Goal: Task Accomplishment & Management: Manage account settings

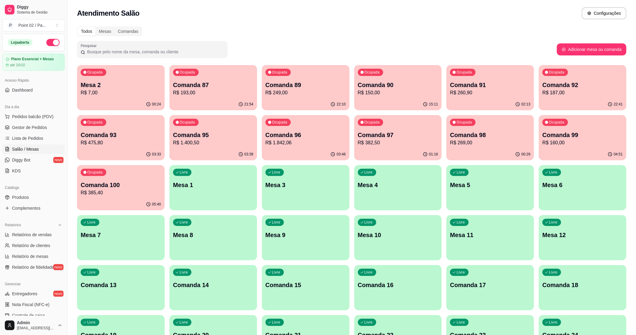
click at [95, 85] on p "Mesa 2" at bounding box center [121, 85] width 80 height 8
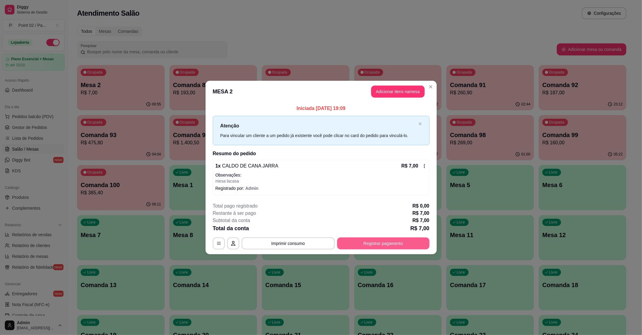
click at [359, 247] on button "Registrar pagamento" at bounding box center [383, 243] width 92 height 12
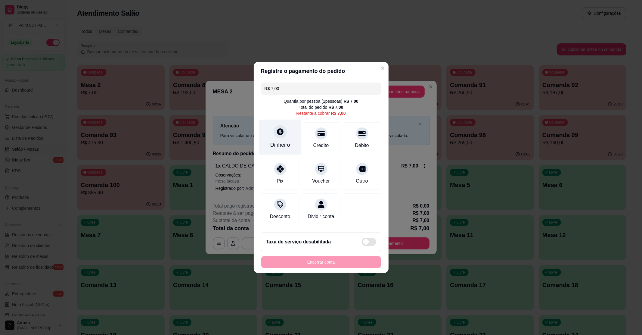
click at [277, 131] on icon at bounding box center [280, 132] width 8 height 8
type input "R$ 0,00"
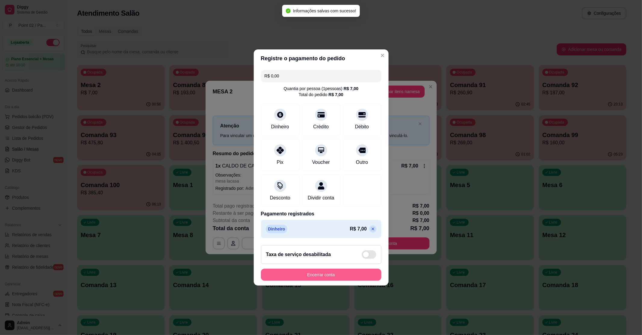
click at [328, 274] on button "Encerrar conta" at bounding box center [321, 275] width 120 height 12
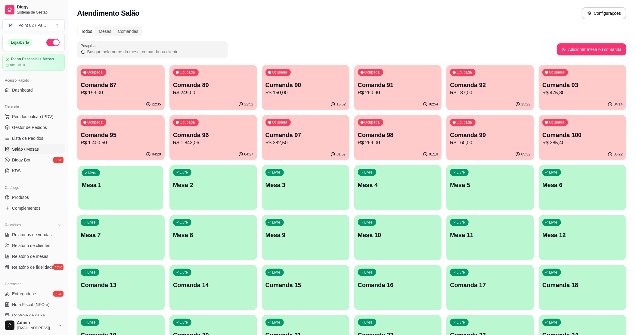
click at [141, 173] on div "Livre Mesa 1" at bounding box center [120, 184] width 85 height 37
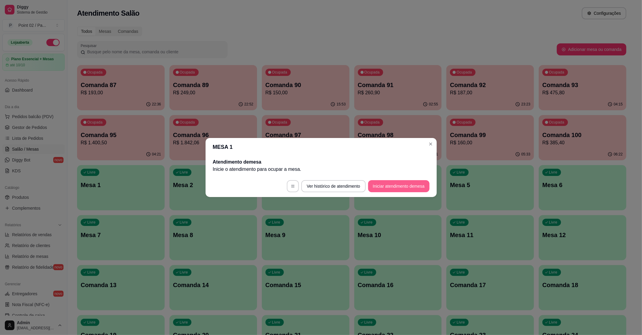
click at [382, 187] on button "Iniciar atendimento de mesa" at bounding box center [398, 186] width 61 height 12
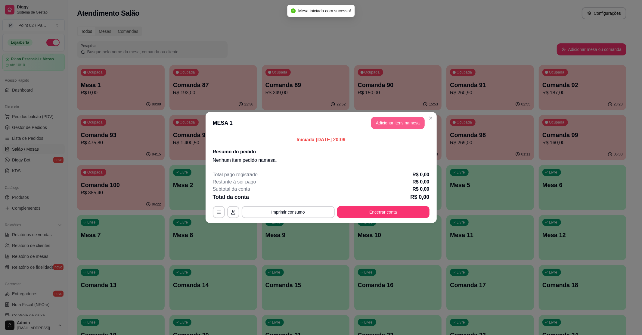
click at [400, 123] on button "Adicionar itens na mesa" at bounding box center [398, 123] width 54 height 12
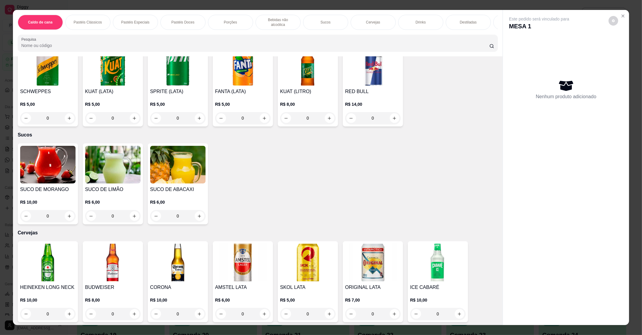
scroll to position [723, 0]
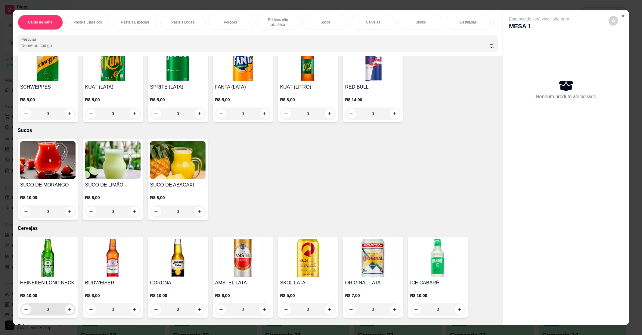
click at [67, 307] on icon "increase-product-quantity" at bounding box center [69, 309] width 5 height 5
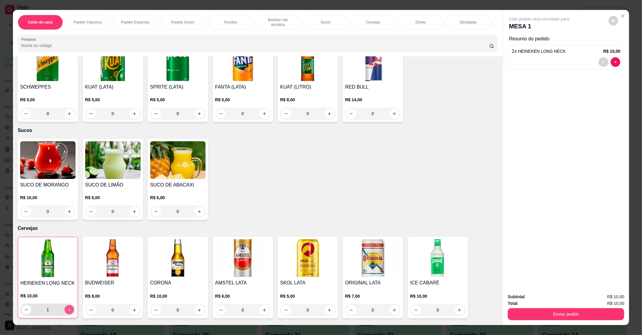
click at [67, 307] on icon "increase-product-quantity" at bounding box center [69, 309] width 5 height 5
type input "2"
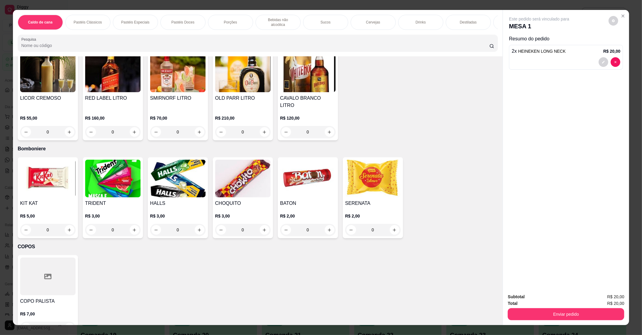
scroll to position [1391, 0]
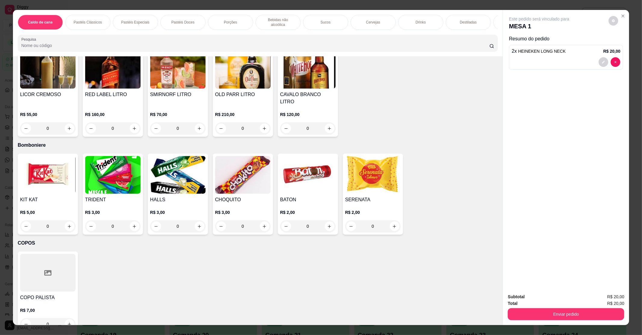
click at [109, 196] on h4 "TRIDENT" at bounding box center [112, 199] width 55 height 7
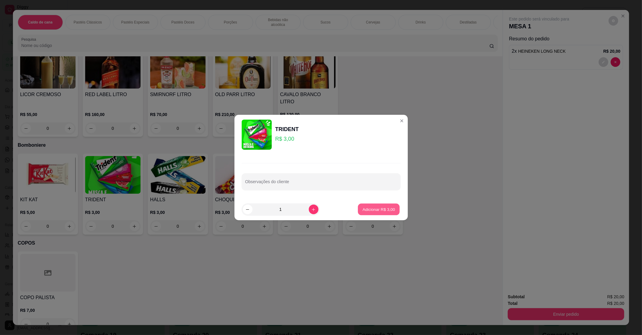
click at [370, 211] on p "Adicionar R$ 3,00" at bounding box center [379, 209] width 33 height 6
type input "1"
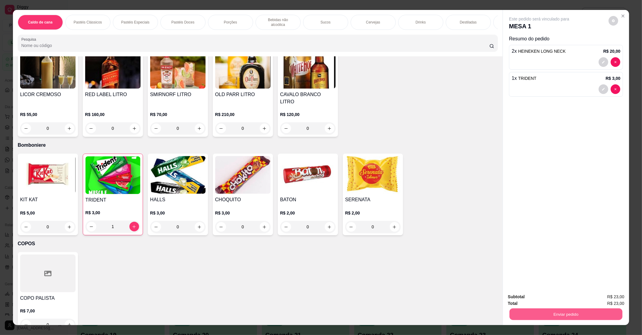
click at [549, 314] on button "Enviar pedido" at bounding box center [566, 314] width 113 height 12
click at [523, 297] on button "Não registrar e enviar pedido" at bounding box center [545, 299] width 61 height 11
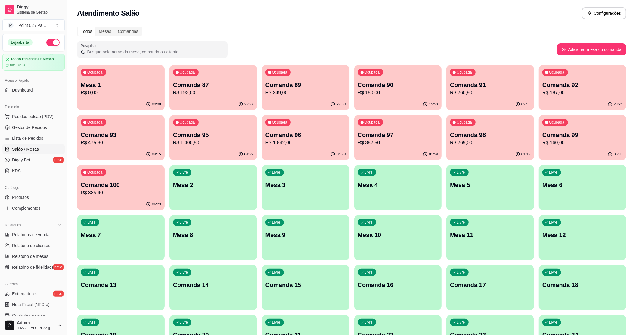
click at [106, 94] on p "R$ 0,00" at bounding box center [121, 92] width 80 height 7
click at [111, 98] on div "Ocupada Mesa 1 R$ 0,00" at bounding box center [120, 82] width 85 height 33
click at [286, 183] on p "Mesa 3" at bounding box center [306, 185] width 78 height 8
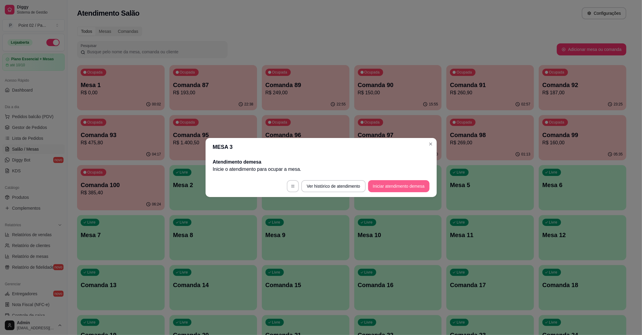
click at [374, 183] on button "Iniciar atendimento de mesa" at bounding box center [398, 186] width 61 height 12
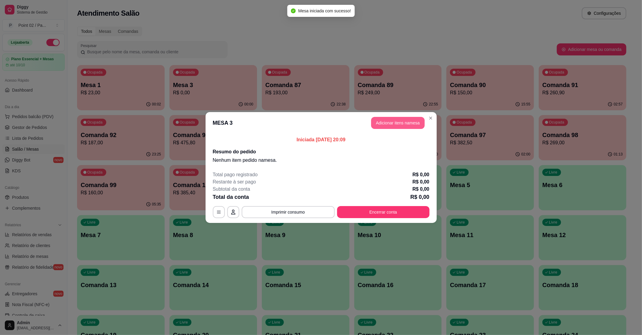
click at [392, 123] on button "Adicionar itens na mesa" at bounding box center [398, 123] width 54 height 12
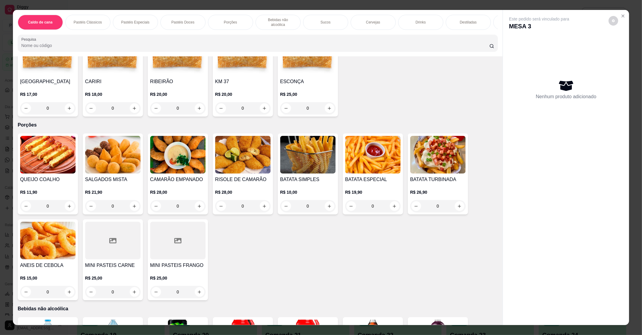
scroll to position [361, 0]
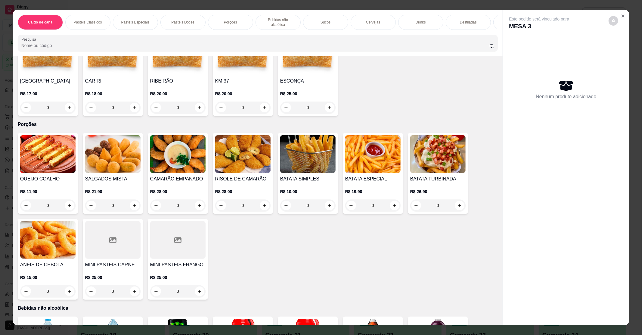
click at [365, 182] on div "R$ 19,90 0" at bounding box center [372, 196] width 55 height 29
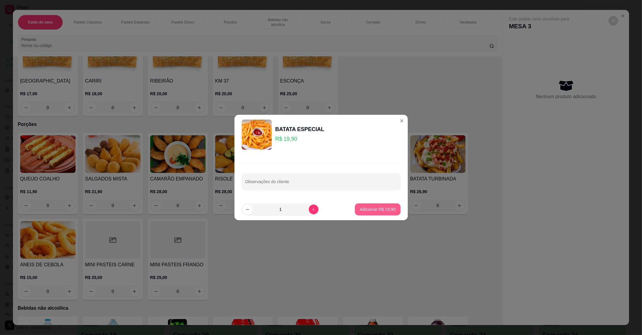
click at [367, 204] on button "Adicionar R$ 19,90" at bounding box center [377, 209] width 45 height 12
type input "1"
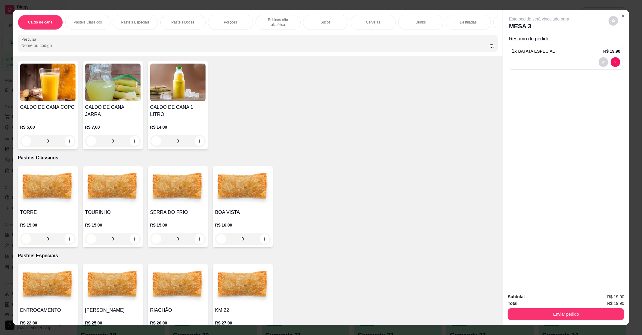
scroll to position [0, 0]
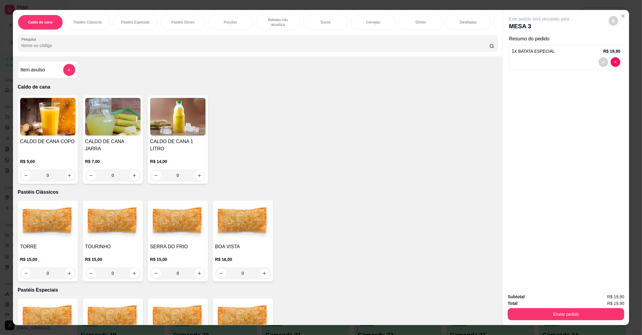
click at [88, 139] on div "CALDO DE CANA JARRA R$ 7,00 0" at bounding box center [113, 139] width 60 height 88
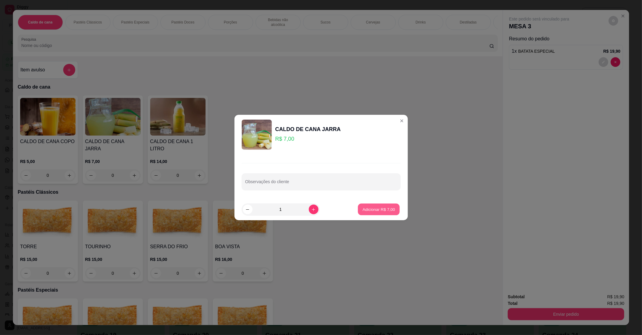
click at [359, 212] on button "Adicionar R$ 7,00" at bounding box center [379, 210] width 42 height 12
type input "1"
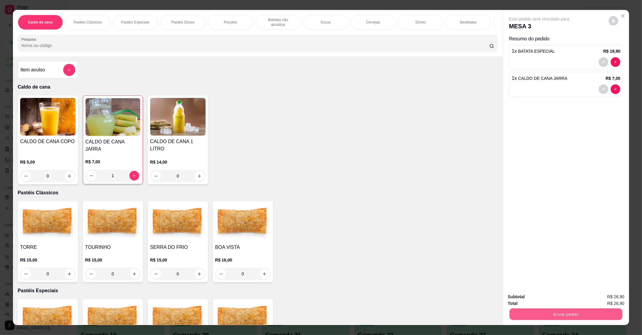
click at [547, 318] on button "Enviar pedido" at bounding box center [566, 314] width 113 height 12
click at [530, 294] on button "Não registrar e enviar pedido" at bounding box center [545, 299] width 61 height 11
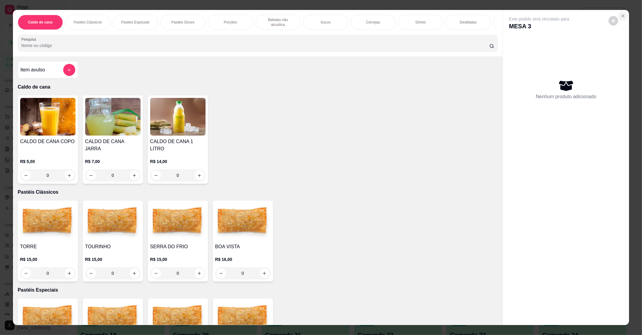
click at [621, 14] on icon "Close" at bounding box center [623, 16] width 5 height 5
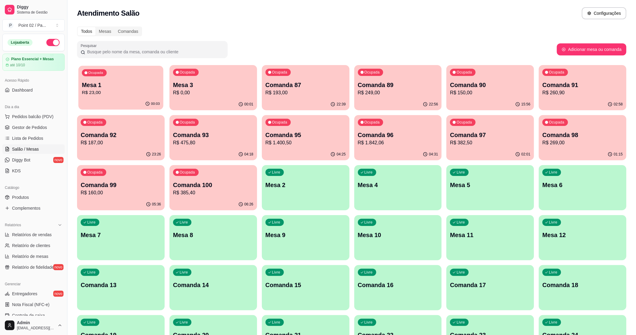
click at [87, 96] on p "R$ 23,00" at bounding box center [121, 92] width 78 height 7
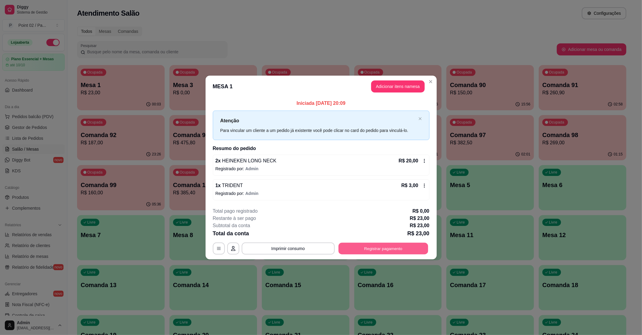
click at [393, 243] on button "Registrar pagamento" at bounding box center [383, 248] width 90 height 12
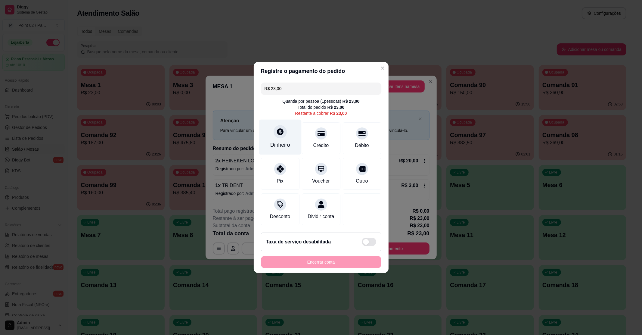
click at [275, 141] on div "Dinheiro" at bounding box center [280, 145] width 20 height 8
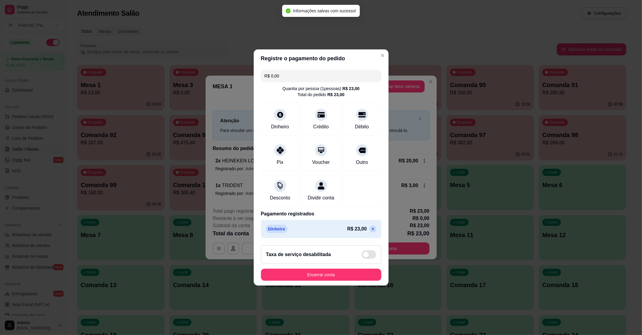
type input "R$ 0,00"
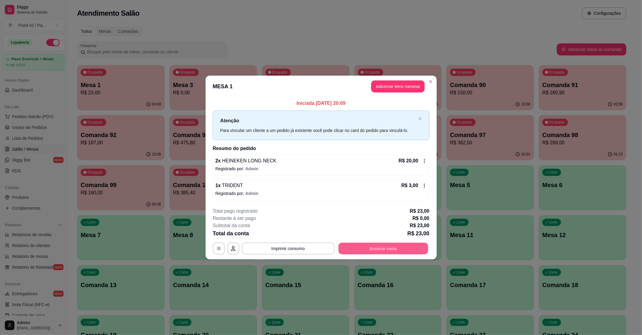
click at [374, 247] on button "Encerrar conta" at bounding box center [383, 248] width 90 height 12
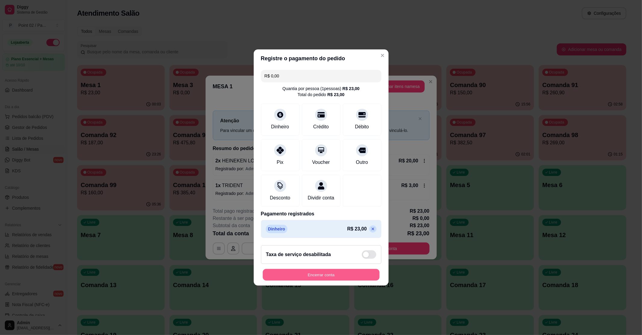
click at [335, 278] on button "Encerrar conta" at bounding box center [321, 275] width 117 height 12
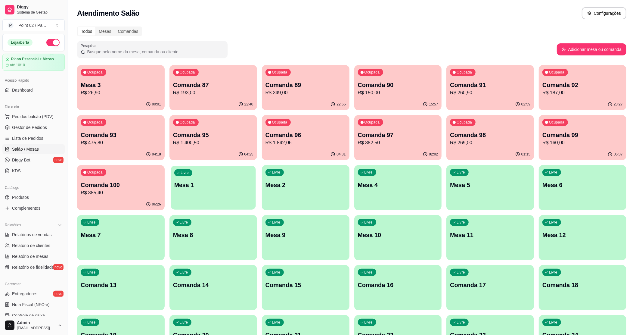
click at [210, 193] on div "Livre Mesa 1" at bounding box center [213, 184] width 85 height 37
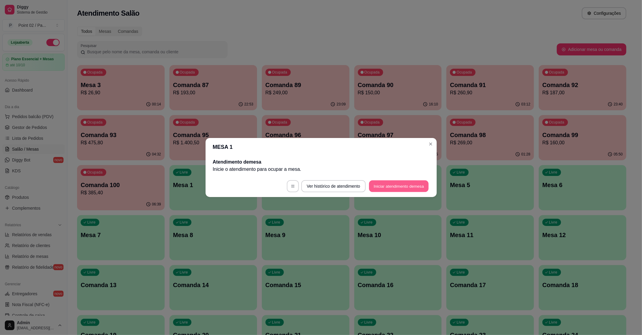
click at [387, 184] on button "Iniciar atendimento de mesa" at bounding box center [399, 186] width 60 height 12
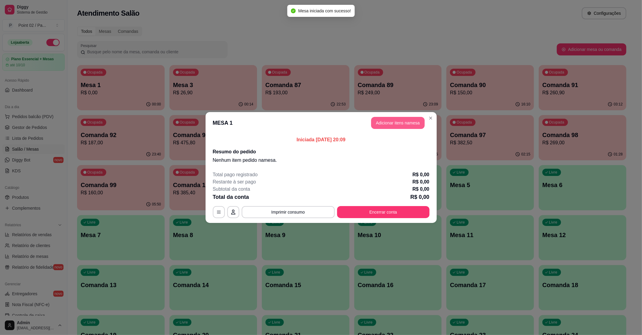
click at [389, 120] on button "Adicionar itens na mesa" at bounding box center [398, 123] width 54 height 12
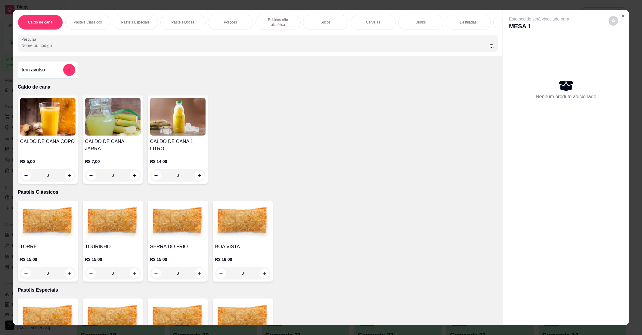
click at [62, 123] on img at bounding box center [47, 117] width 55 height 38
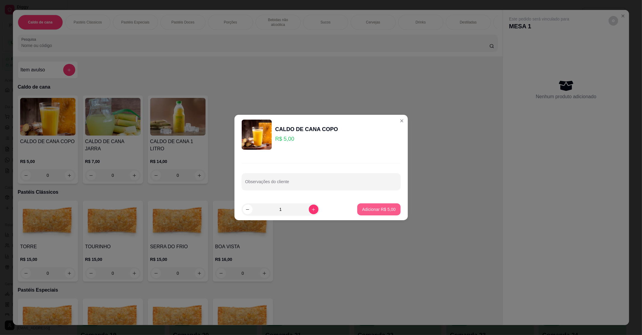
click at [376, 208] on p "Adicionar R$ 5,00" at bounding box center [378, 209] width 33 height 6
type input "1"
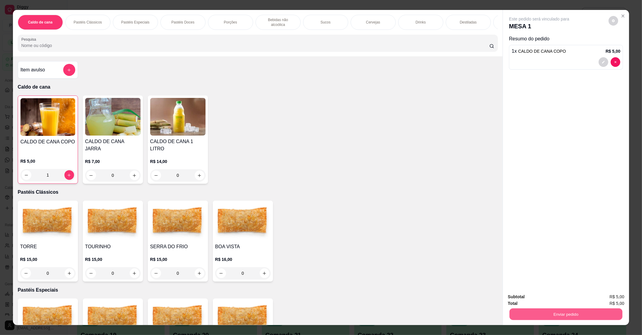
click at [566, 312] on button "Enviar pedido" at bounding box center [566, 314] width 113 height 12
click at [537, 294] on button "Não registrar e enviar pedido" at bounding box center [545, 299] width 61 height 11
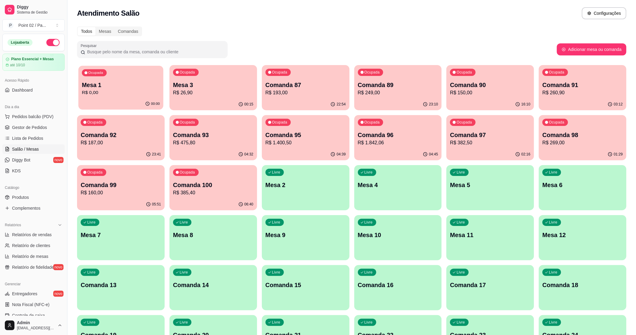
click at [112, 79] on div "Ocupada Mesa 1 R$ 0,00" at bounding box center [120, 82] width 85 height 33
click at [118, 104] on div "00:01" at bounding box center [121, 104] width 88 height 12
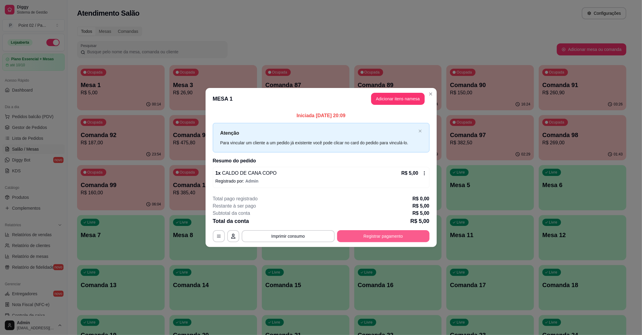
click at [397, 231] on button "Registrar pagamento" at bounding box center [383, 236] width 92 height 12
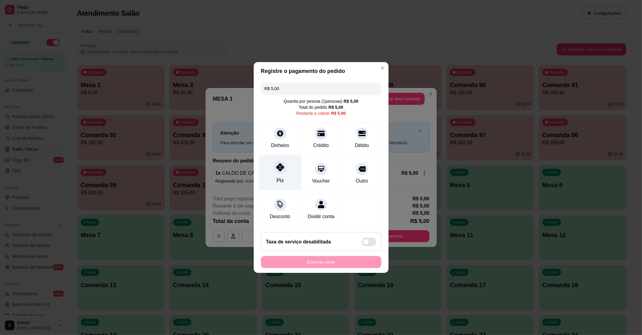
click at [284, 168] on div at bounding box center [280, 166] width 13 height 13
type input "R$ 0,00"
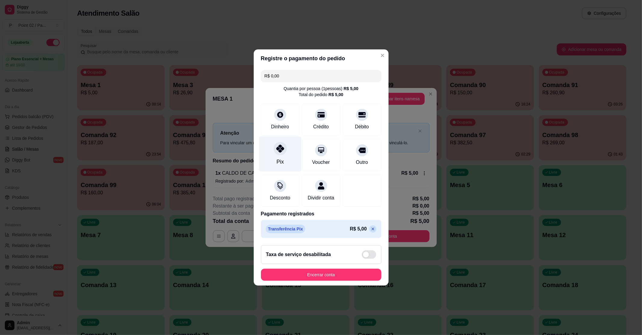
click at [285, 158] on div "Pix" at bounding box center [280, 153] width 42 height 35
click at [328, 278] on button "Encerrar conta" at bounding box center [321, 275] width 117 height 12
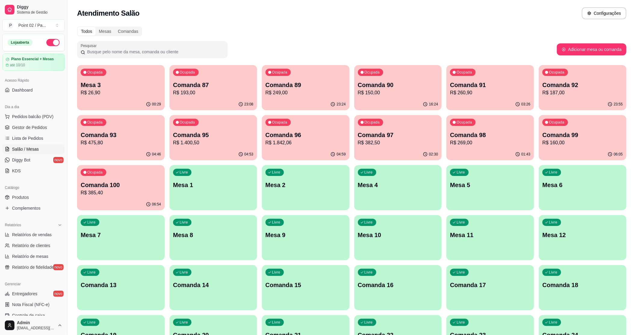
click at [363, 146] on p "R$ 382,50" at bounding box center [398, 142] width 80 height 7
click at [229, 189] on div "Livre Mesa 1" at bounding box center [213, 184] width 85 height 37
click at [514, 138] on p "Comanda 98" at bounding box center [490, 135] width 80 height 8
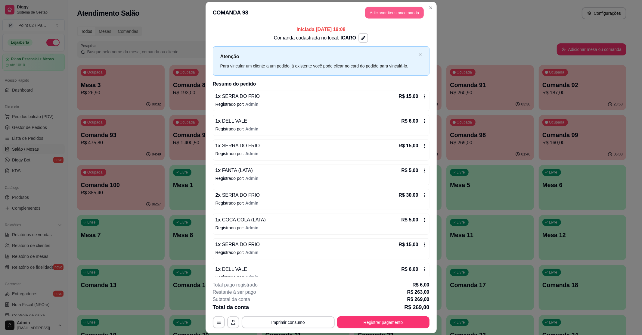
click at [371, 9] on button "Adicionar itens na comanda" at bounding box center [394, 13] width 59 height 12
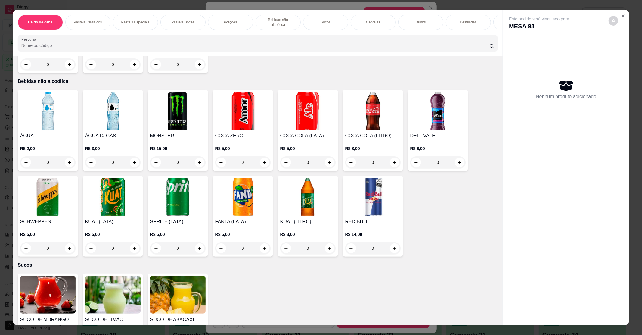
scroll to position [602, 0]
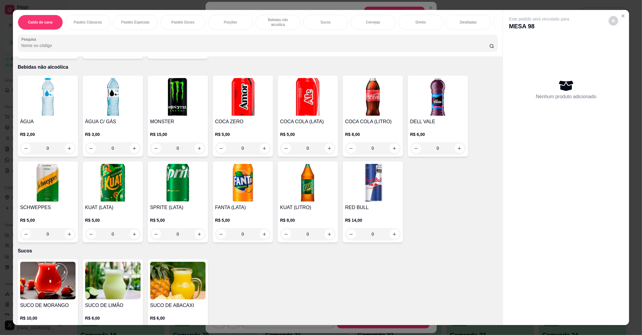
click at [204, 182] on div "SPRITE (LATA) R$ 5,00 0" at bounding box center [178, 201] width 60 height 81
click at [223, 194] on img at bounding box center [242, 183] width 55 height 38
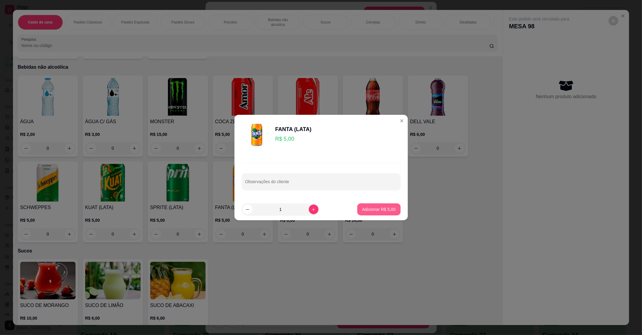
click at [362, 212] on p "Adicionar R$ 5,00" at bounding box center [378, 209] width 33 height 6
type input "1"
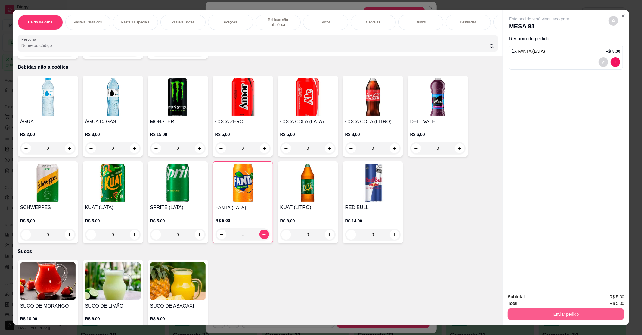
click at [589, 308] on button "Enviar pedido" at bounding box center [566, 314] width 117 height 12
click at [541, 298] on button "Não registrar e enviar pedido" at bounding box center [545, 299] width 61 height 11
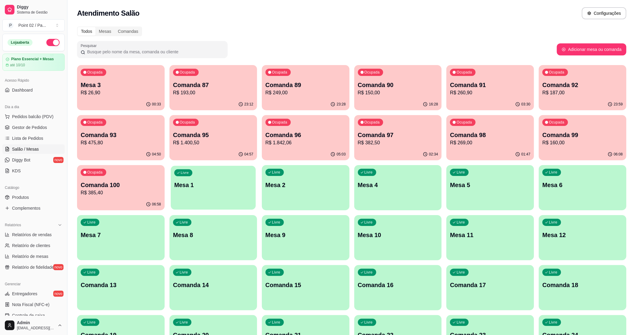
click at [181, 198] on div "Livre Mesa 1" at bounding box center [213, 184] width 85 height 37
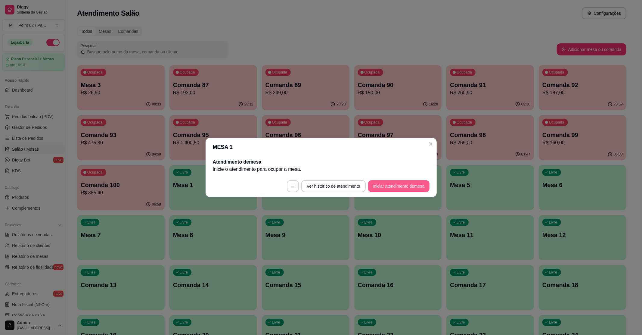
click at [388, 181] on button "Iniciar atendimento de mesa" at bounding box center [398, 186] width 61 height 12
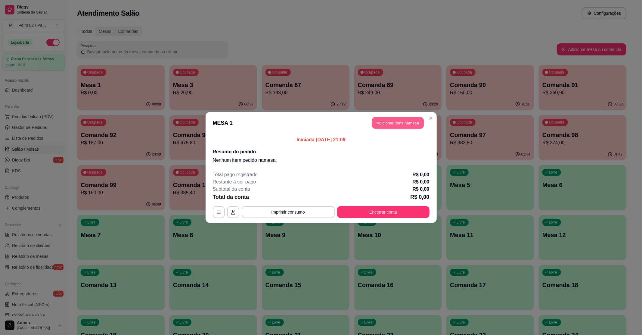
click at [396, 122] on button "Adicionar itens na mesa" at bounding box center [398, 123] width 52 height 12
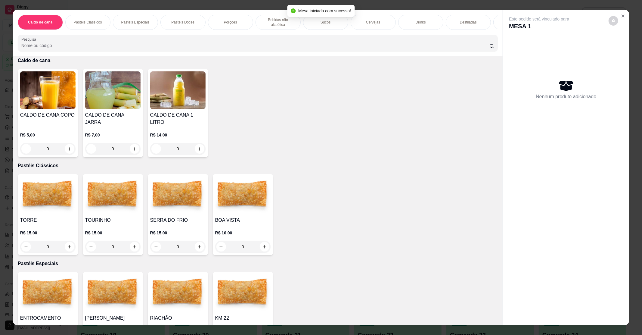
scroll to position [40, 0]
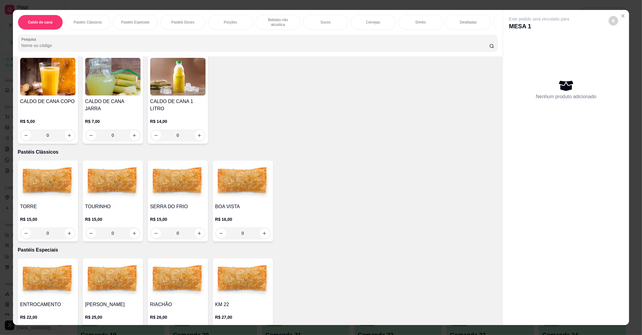
click at [172, 216] on p "R$ 15,00" at bounding box center [177, 219] width 55 height 6
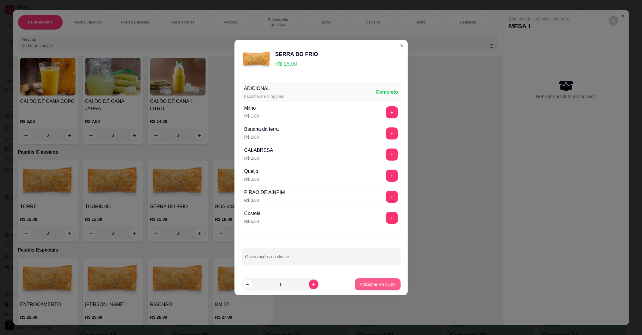
click at [364, 284] on p "Adicionar R$ 15,00" at bounding box center [378, 284] width 36 height 6
type input "1"
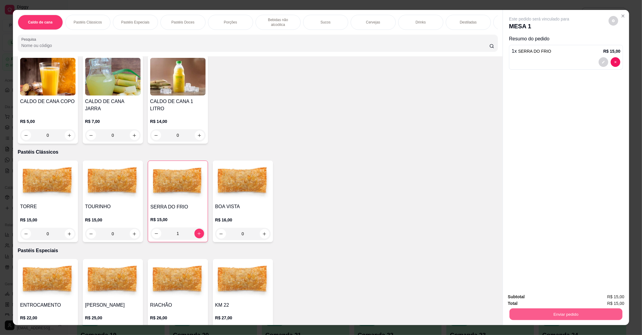
click at [555, 309] on button "Enviar pedido" at bounding box center [566, 314] width 113 height 12
click at [527, 296] on button "Não registrar e enviar pedido" at bounding box center [545, 299] width 63 height 11
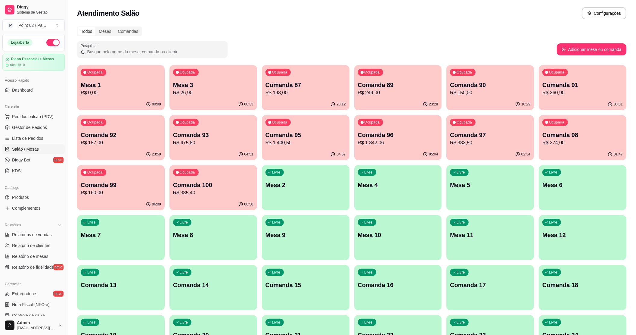
click at [203, 90] on p "R$ 26,90" at bounding box center [213, 92] width 80 height 7
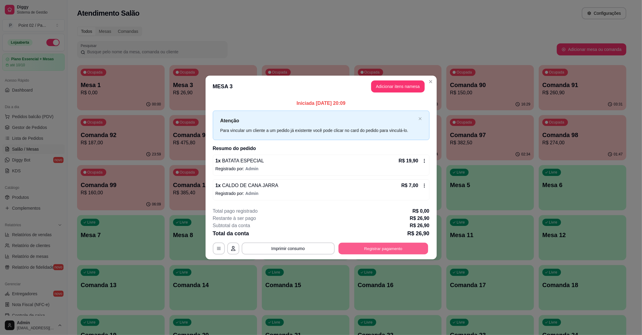
click at [390, 246] on button "Registrar pagamento" at bounding box center [383, 248] width 90 height 12
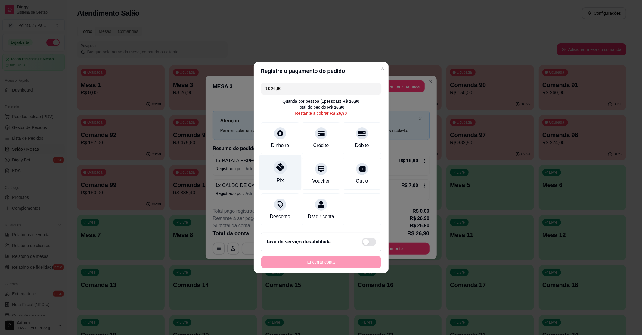
click at [281, 176] on div "Pix" at bounding box center [279, 180] width 7 height 8
type input "R$ 0,00"
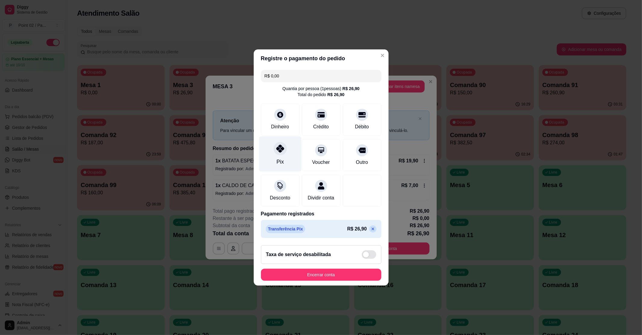
click at [276, 167] on div "Pix" at bounding box center [280, 153] width 42 height 35
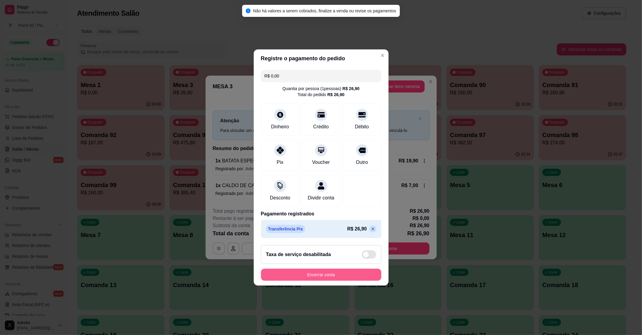
click at [328, 278] on button "Encerrar conta" at bounding box center [321, 275] width 120 height 12
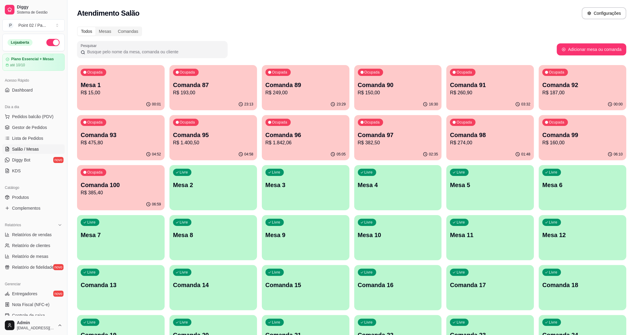
click at [96, 86] on p "Mesa 1" at bounding box center [121, 85] width 80 height 8
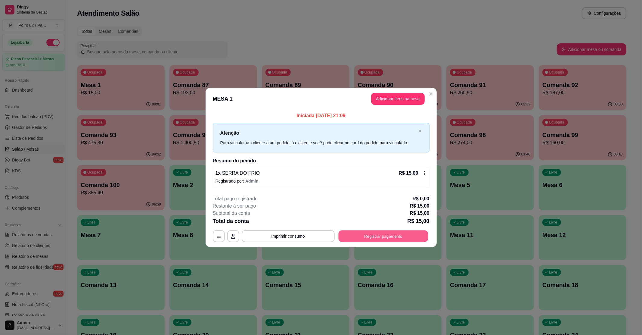
click at [367, 231] on button "Registrar pagamento" at bounding box center [383, 236] width 90 height 12
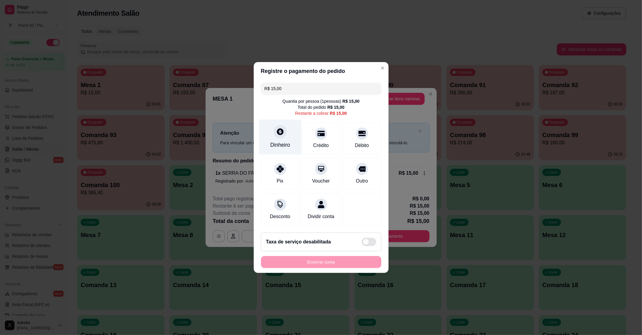
click at [276, 135] on div "Dinheiro" at bounding box center [280, 137] width 42 height 35
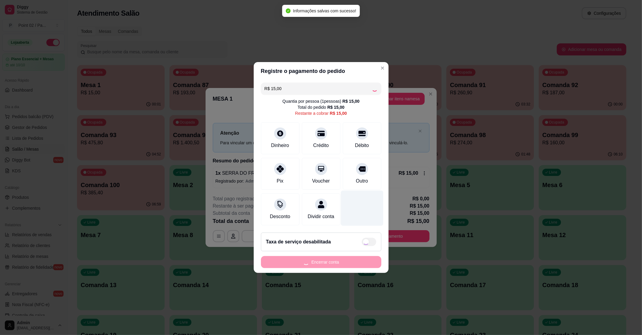
type input "R$ 0,00"
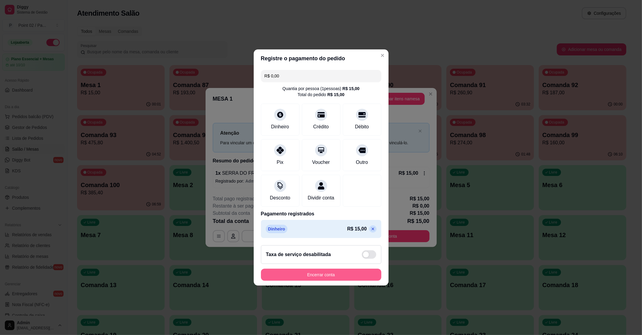
click at [317, 279] on button "Encerrar conta" at bounding box center [321, 275] width 120 height 12
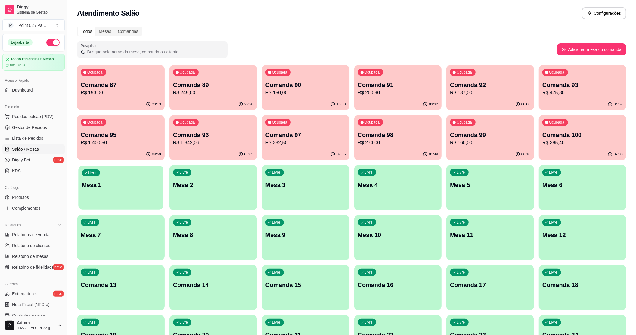
click at [141, 187] on p "Mesa 1" at bounding box center [121, 185] width 78 height 8
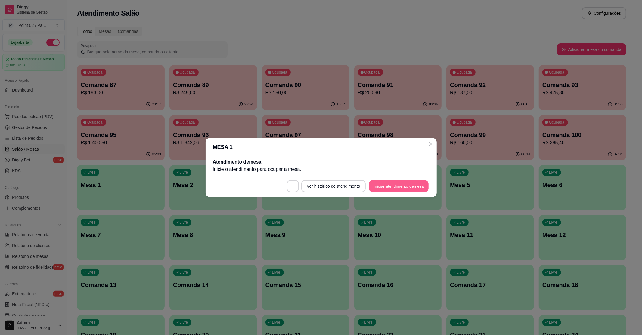
click at [383, 183] on button "Iniciar atendimento de mesa" at bounding box center [399, 186] width 60 height 12
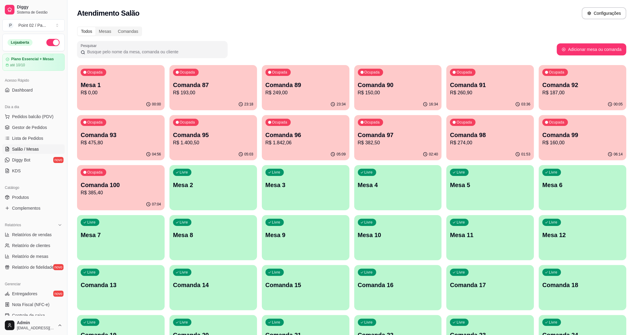
click at [115, 98] on div "Ocupada Mesa 1 R$ 0,00" at bounding box center [121, 81] width 88 height 33
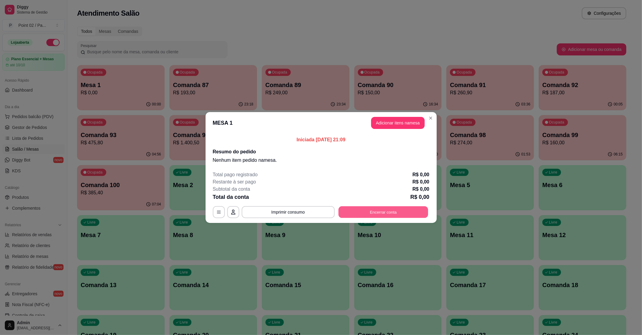
click at [404, 208] on button "Encerrar conta" at bounding box center [383, 212] width 90 height 12
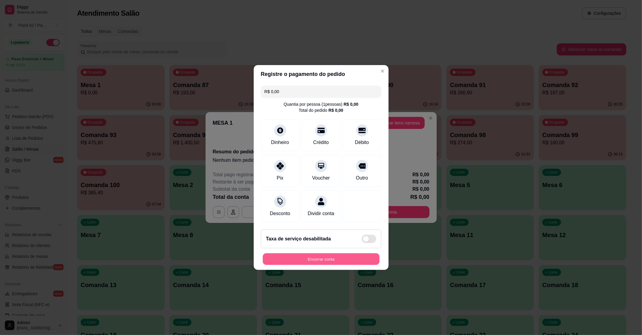
click at [359, 264] on button "Encerrar conta" at bounding box center [321, 259] width 117 height 12
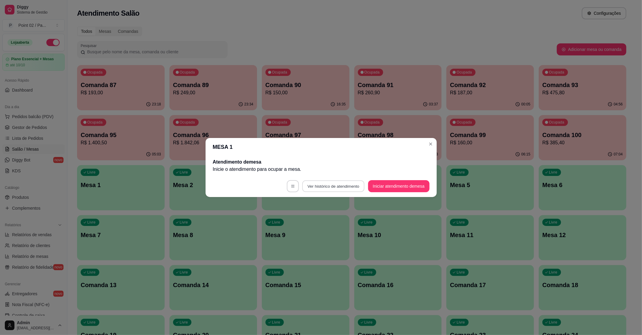
click at [335, 187] on button "Ver histórico de atendimento" at bounding box center [333, 186] width 62 height 12
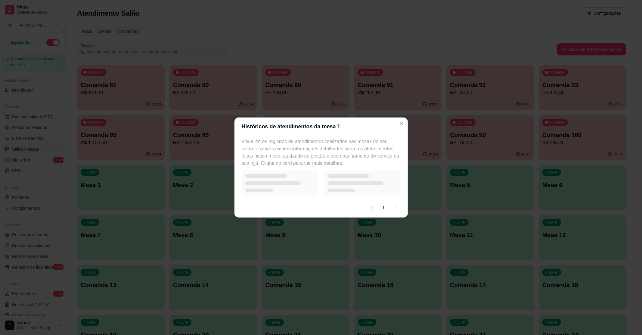
select select "7"
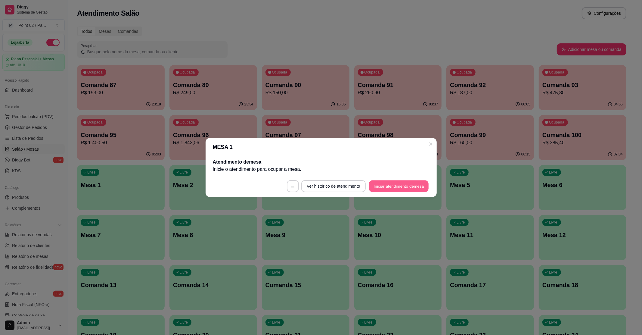
click at [383, 186] on button "Iniciar atendimento de mesa" at bounding box center [399, 186] width 60 height 12
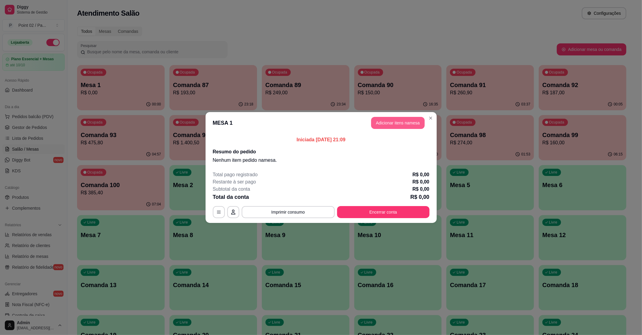
click at [409, 122] on button "Adicionar itens na mesa" at bounding box center [398, 123] width 54 height 12
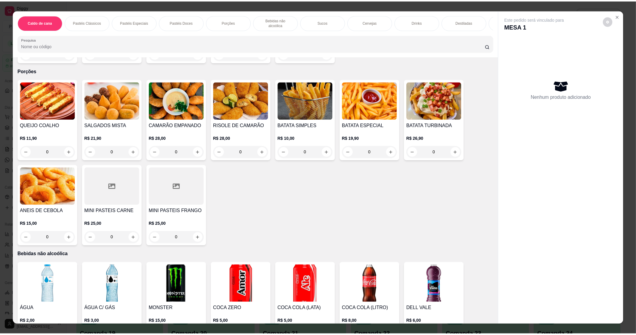
scroll to position [401, 0]
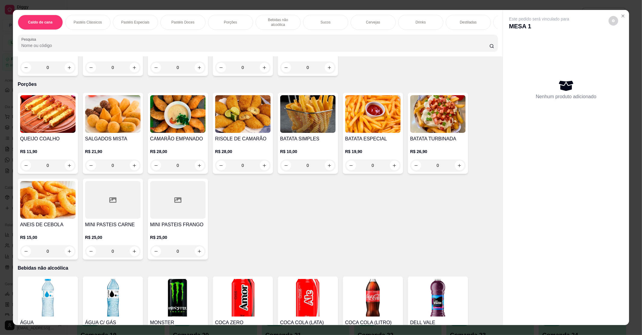
click at [110, 119] on img at bounding box center [112, 114] width 55 height 38
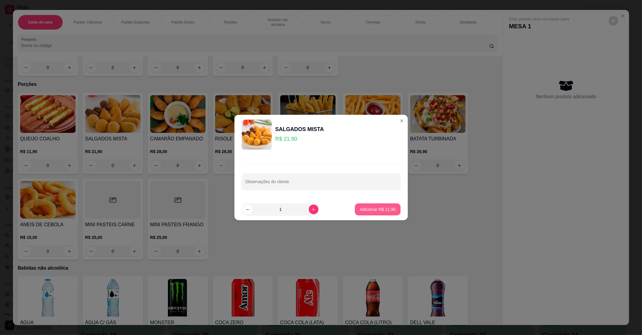
click at [372, 208] on p "Adicionar R$ 21,90" at bounding box center [378, 209] width 36 height 6
type input "1"
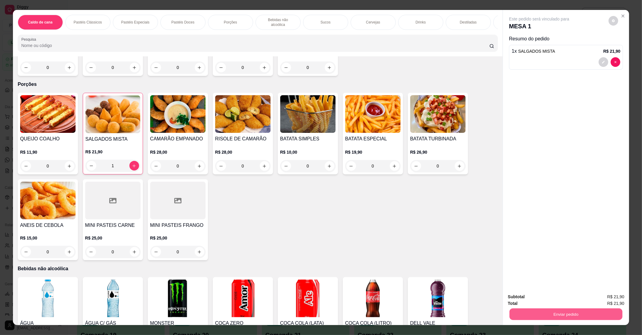
click at [536, 315] on button "Enviar pedido" at bounding box center [566, 314] width 113 height 12
click at [534, 297] on button "Não registrar e enviar pedido" at bounding box center [545, 299] width 61 height 11
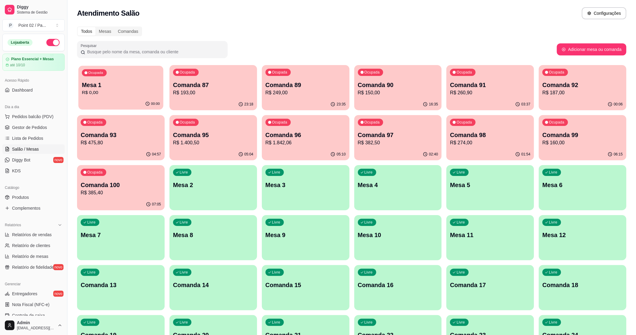
click at [138, 75] on div "Ocupada Mesa 1 R$ 0,00" at bounding box center [120, 82] width 85 height 33
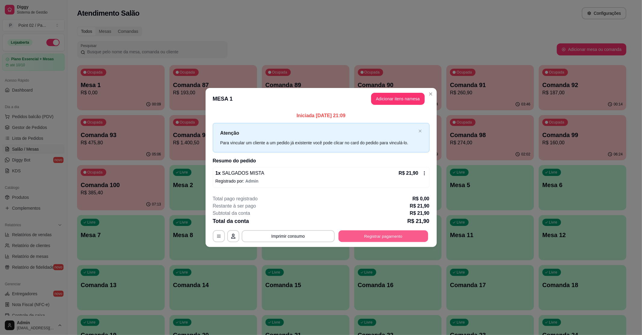
click at [393, 238] on button "Registrar pagamento" at bounding box center [383, 236] width 90 height 12
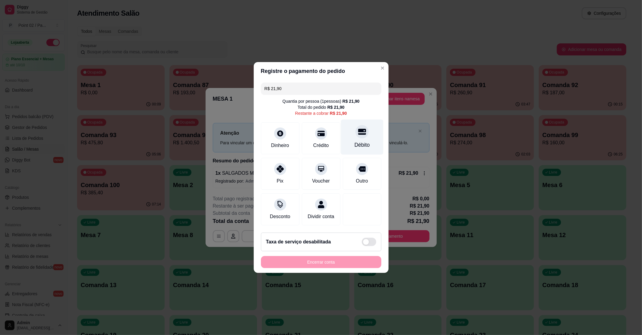
click at [345, 134] on div "Débito" at bounding box center [362, 137] width 42 height 35
type input "R$ 0,00"
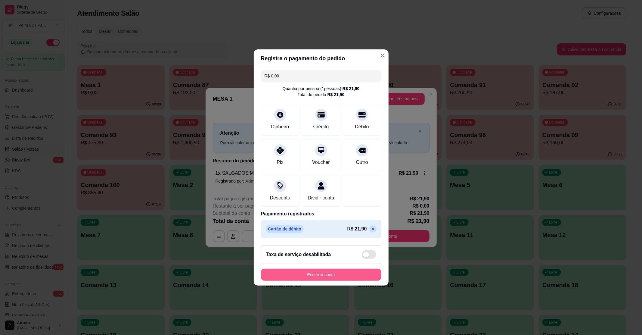
click at [318, 278] on button "Encerrar conta" at bounding box center [321, 275] width 120 height 12
